Goal: Information Seeking & Learning: Find specific fact

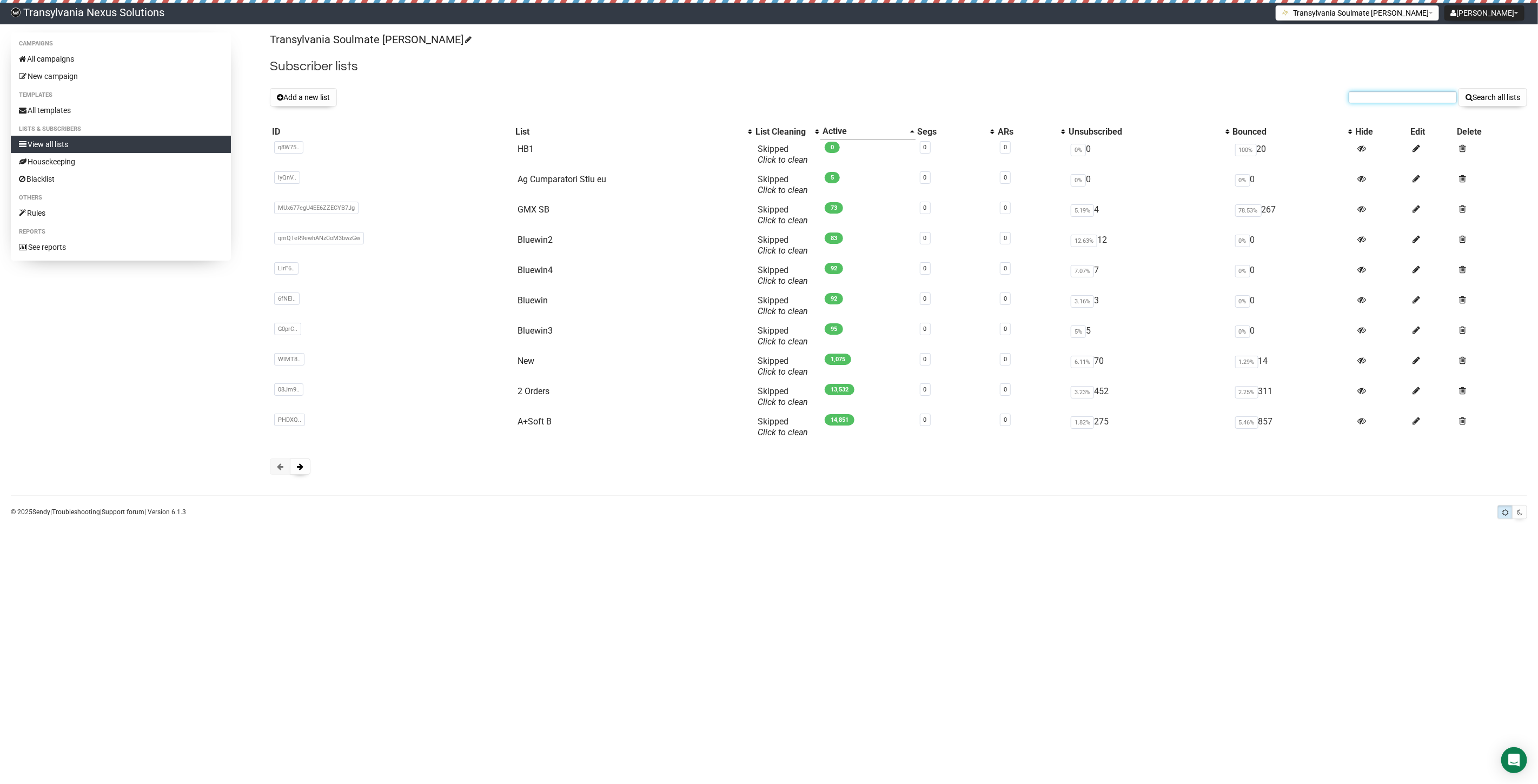
click at [1380, 94] on input "text" at bounding box center [1402, 97] width 108 height 12
paste input "[EMAIL_ADDRESS][DOMAIN_NAME]"
type input "[EMAIL_ADDRESS][DOMAIN_NAME]"
click at [1500, 94] on button "Search all lists" at bounding box center [1493, 97] width 68 height 19
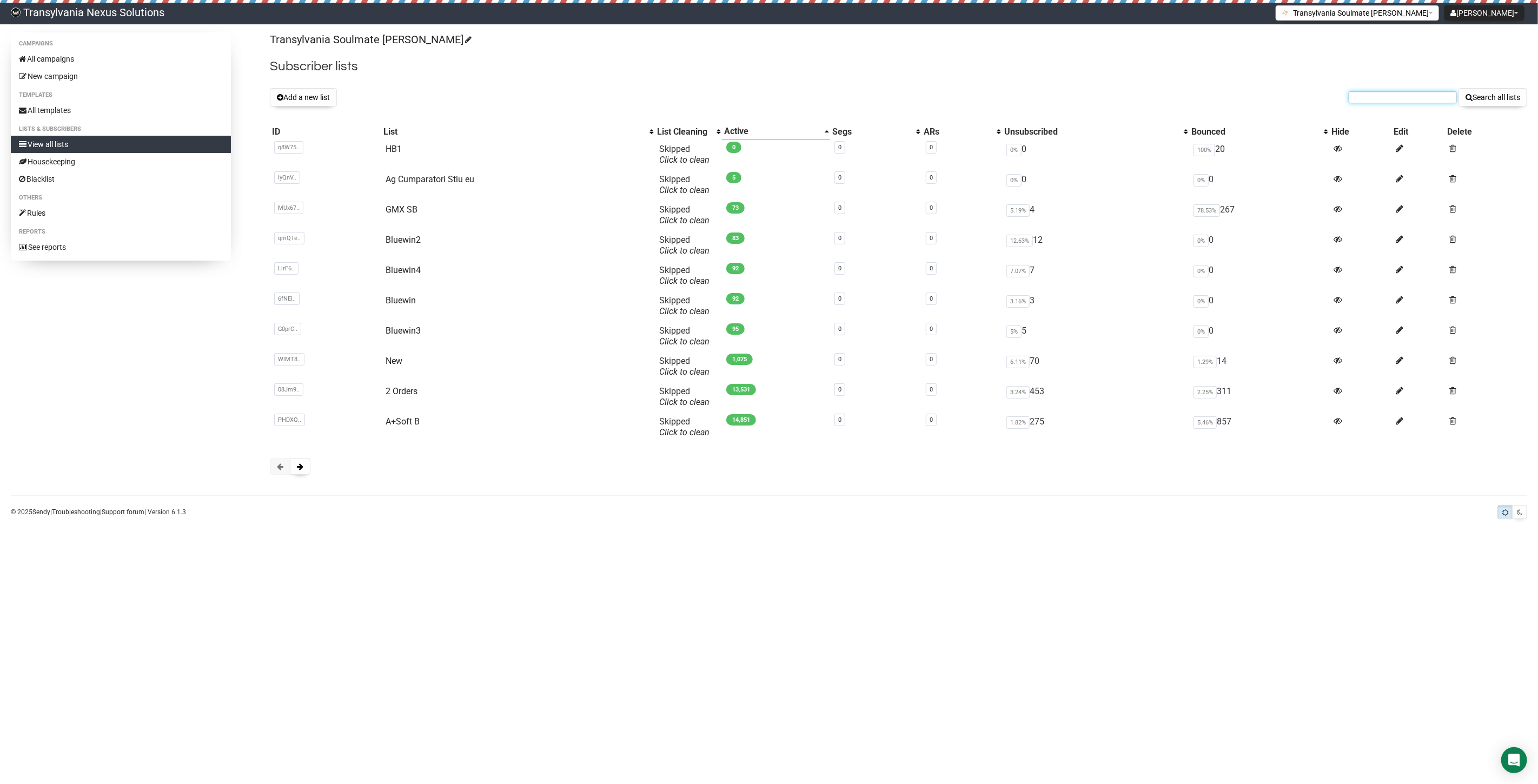
click at [1375, 96] on input "text" at bounding box center [1402, 97] width 108 height 12
paste input "haouraa_eldika@outlook.com"
type input "haouraa_eldika@outlook.com"
click at [1506, 93] on button "Search all lists" at bounding box center [1493, 97] width 68 height 19
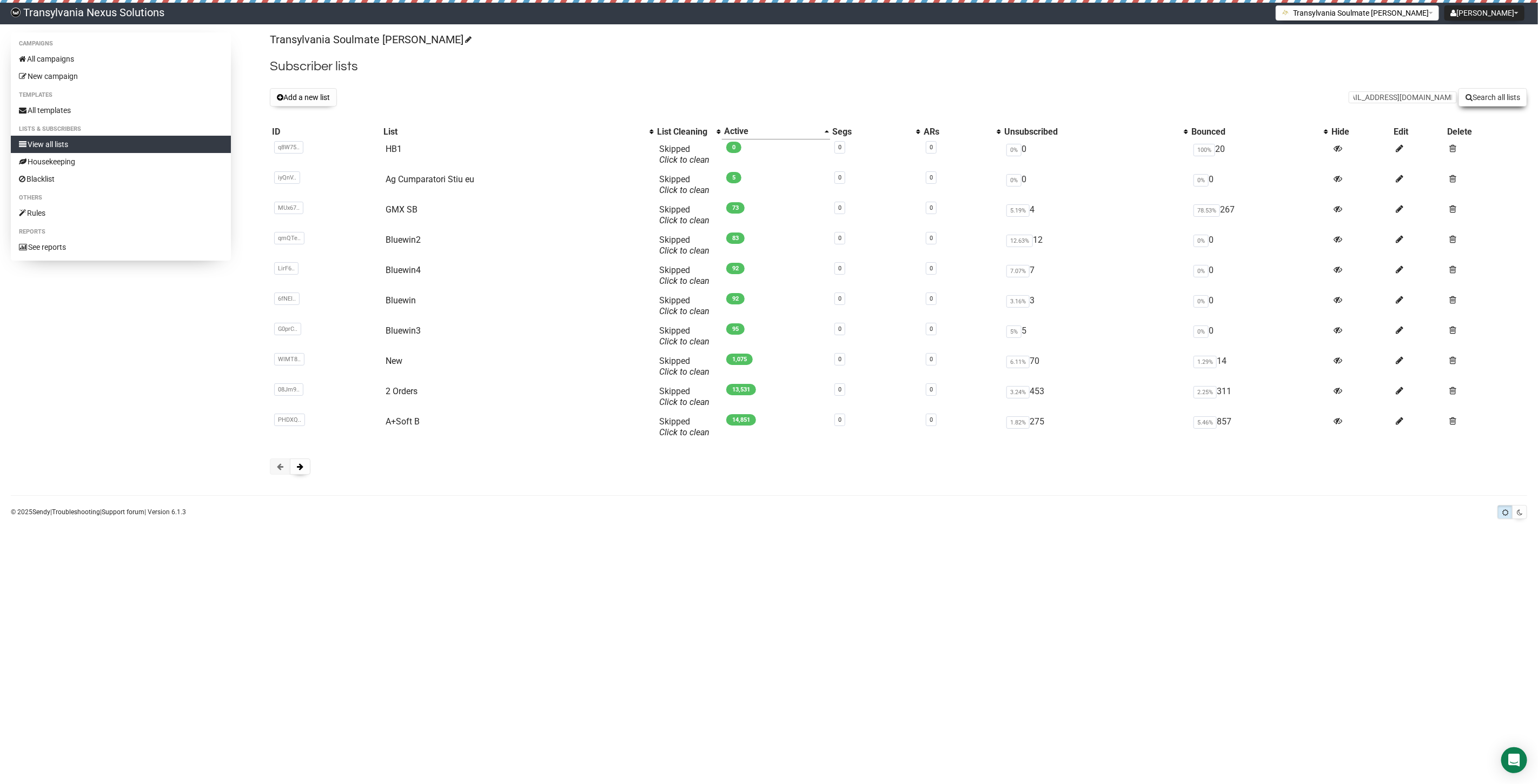
scroll to position [0, 0]
